Goal: Task Accomplishment & Management: Use online tool/utility

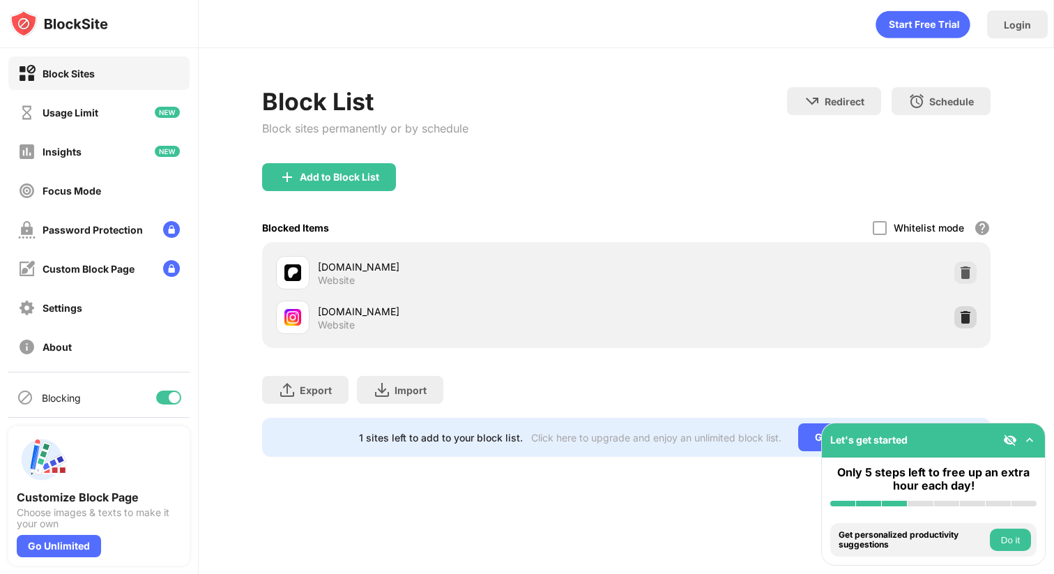
click at [967, 314] on img at bounding box center [965, 317] width 14 height 14
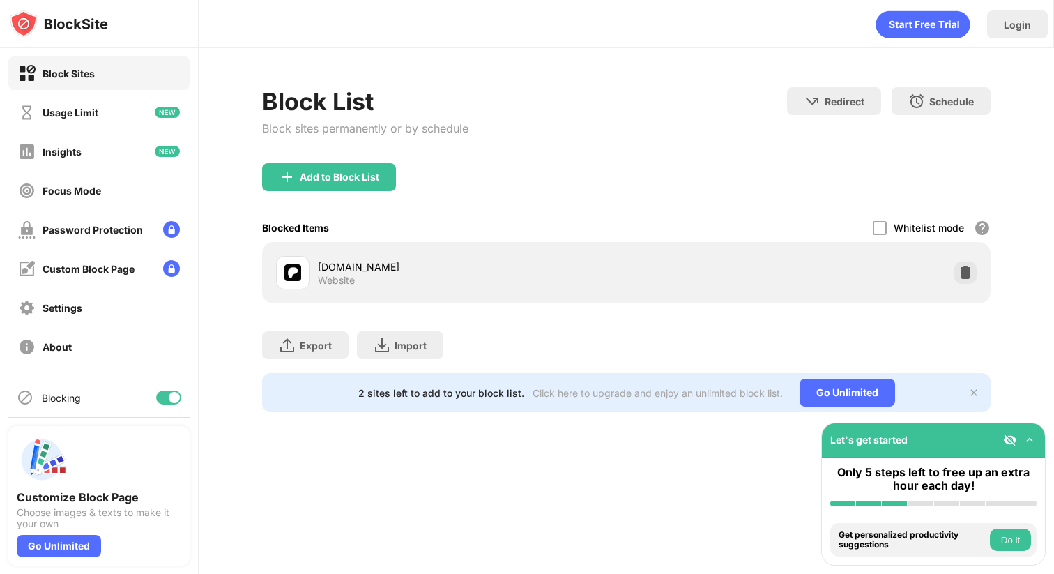
click at [330, 159] on div "Block List Block sites permanently or by schedule" at bounding box center [365, 125] width 206 height 76
click at [967, 270] on img at bounding box center [965, 273] width 14 height 14
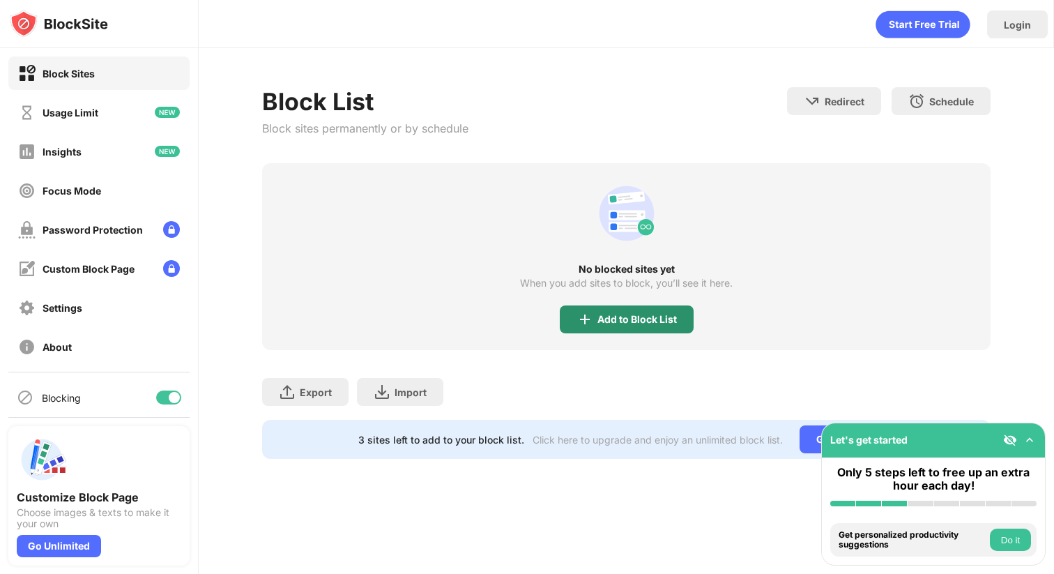
click at [619, 317] on div "Add to Block List" at bounding box center [636, 319] width 79 height 11
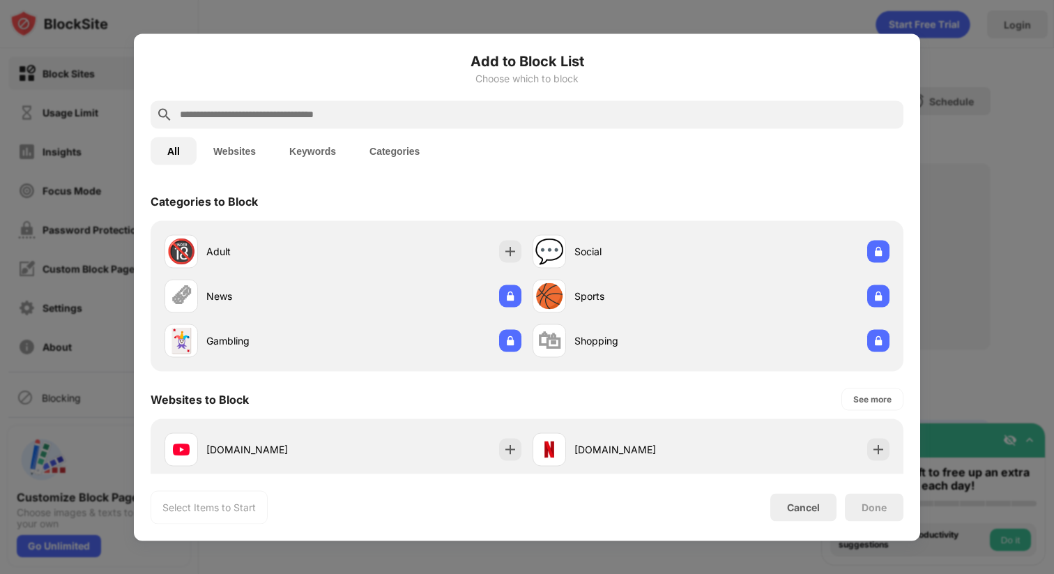
click at [498, 103] on div at bounding box center [527, 114] width 753 height 28
click at [492, 117] on input "text" at bounding box center [537, 114] width 719 height 17
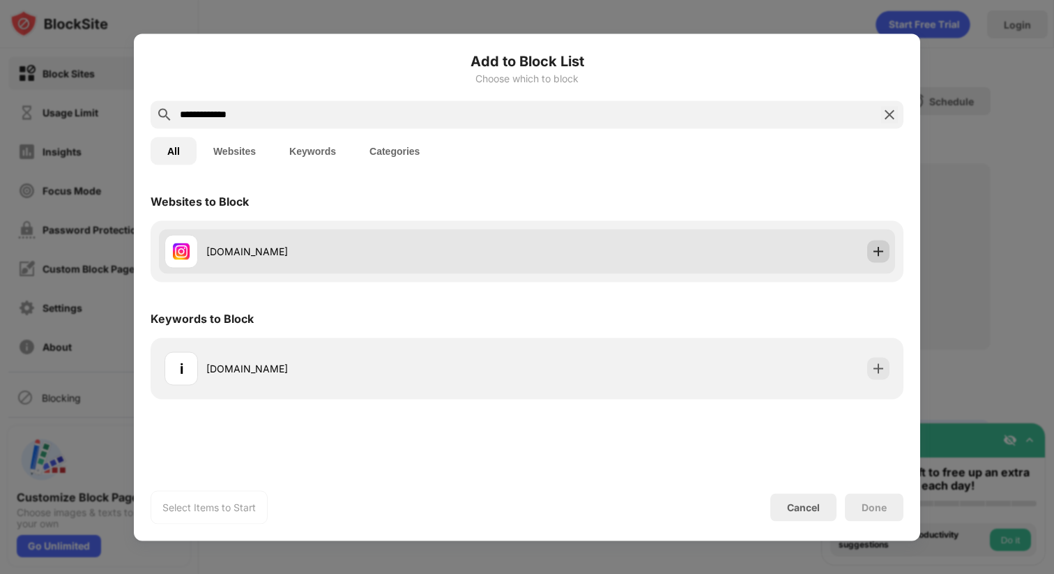
type input "**********"
click at [885, 245] on img at bounding box center [878, 251] width 14 height 14
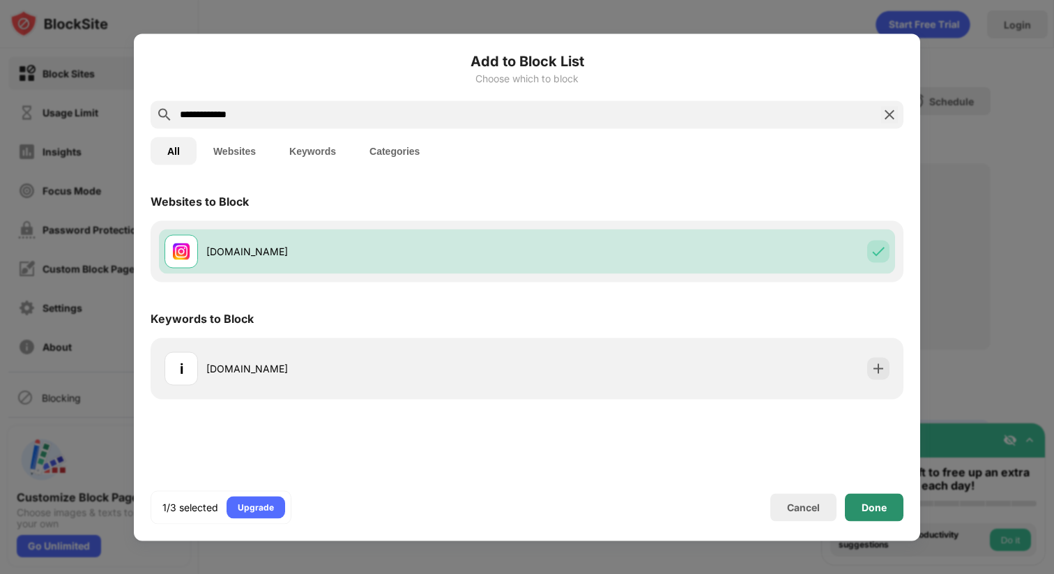
click at [885, 506] on div "Done" at bounding box center [874, 506] width 25 height 11
